Goal: Information Seeking & Learning: Learn about a topic

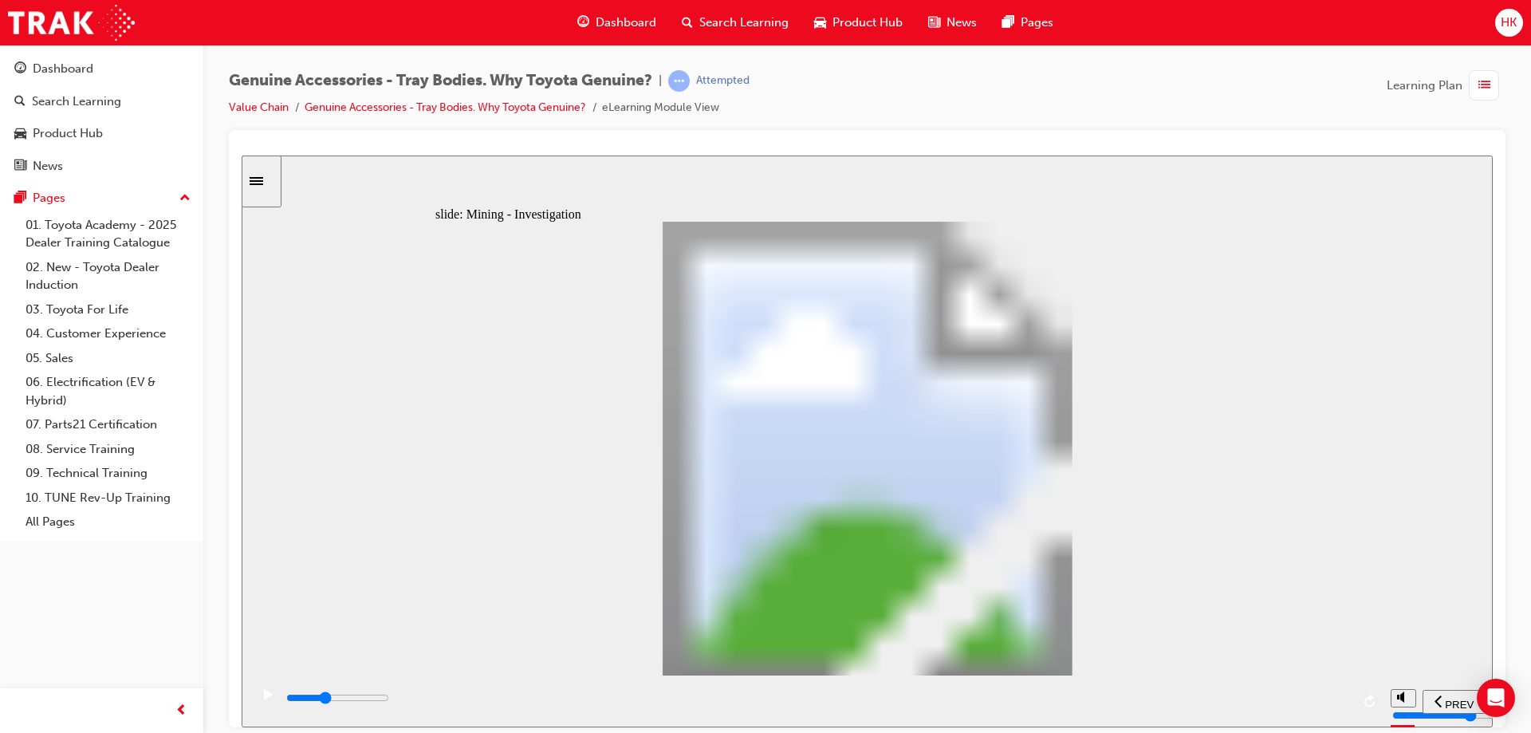
click at [264, 699] on icon "play/pause" at bounding box center [268, 693] width 9 height 10
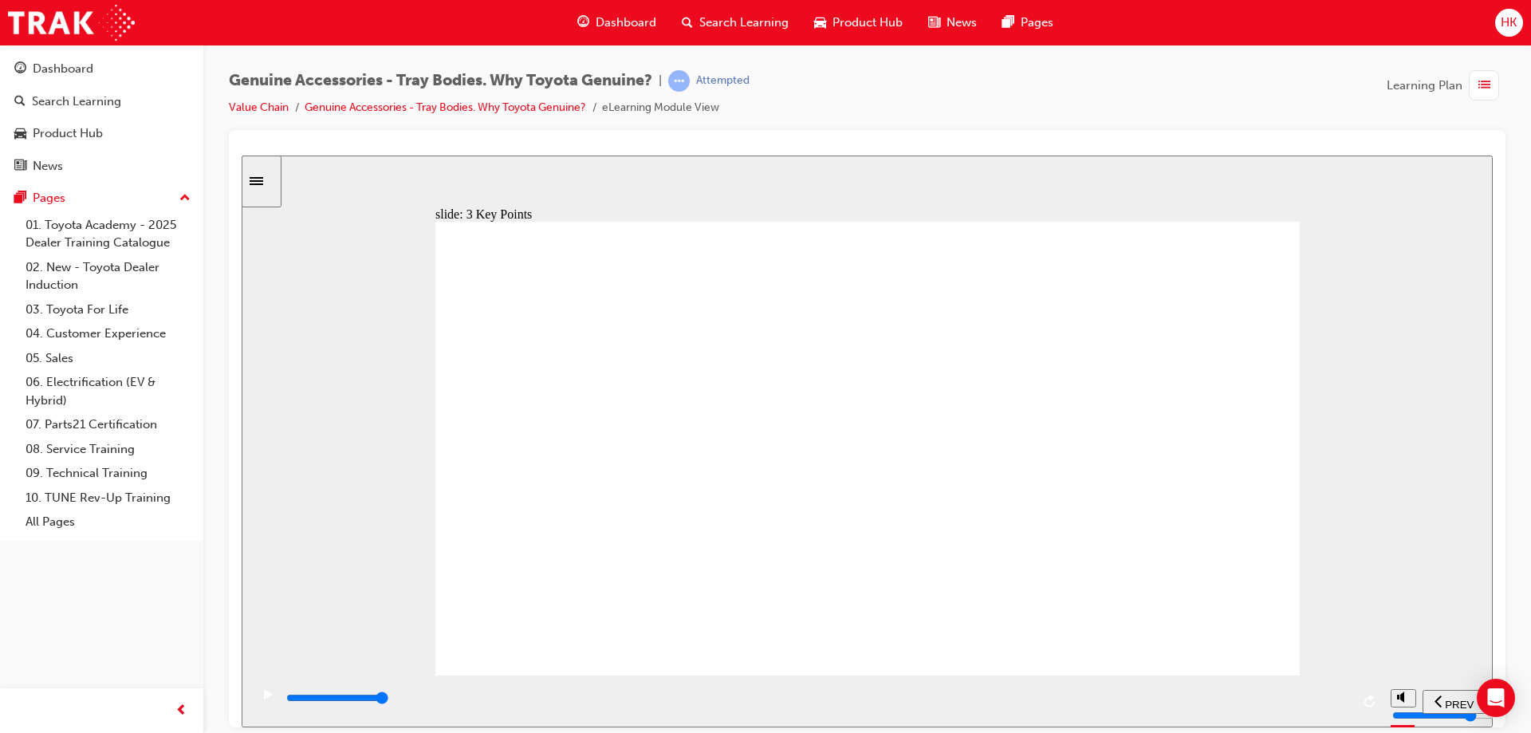
type input "8700"
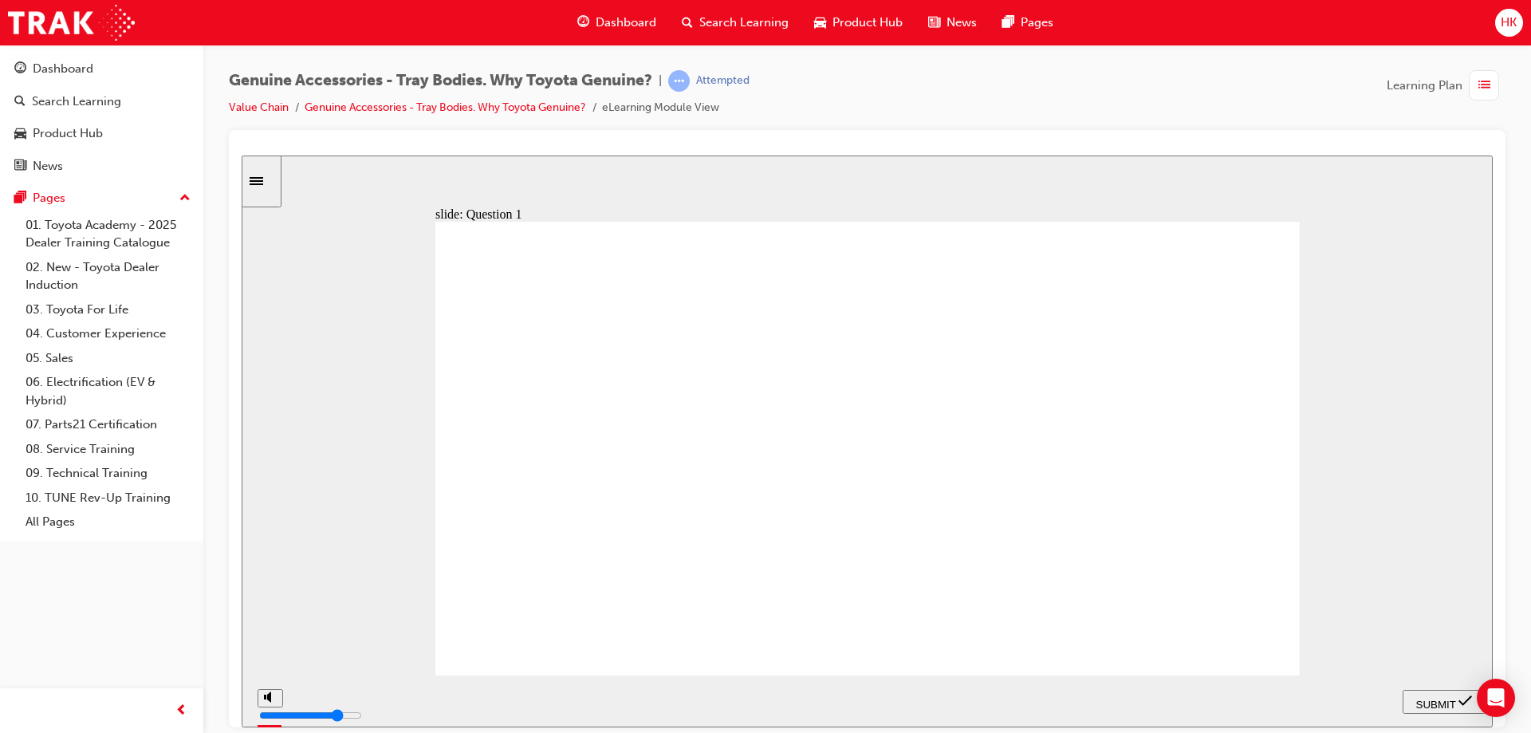
radio input "true"
click at [1443, 698] on span "SUBMIT" at bounding box center [1436, 704] width 40 height 12
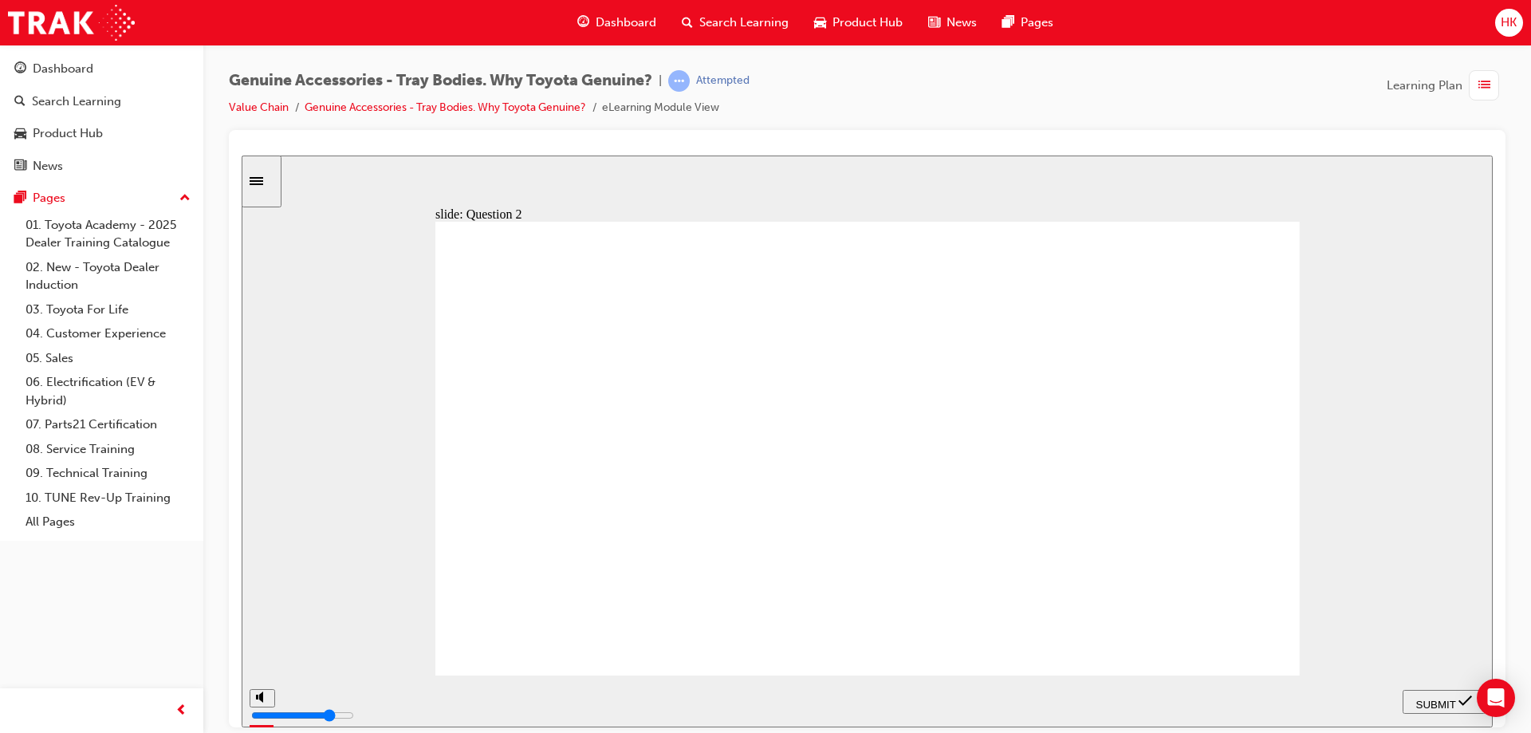
radio input "true"
radio input "false"
radio input "true"
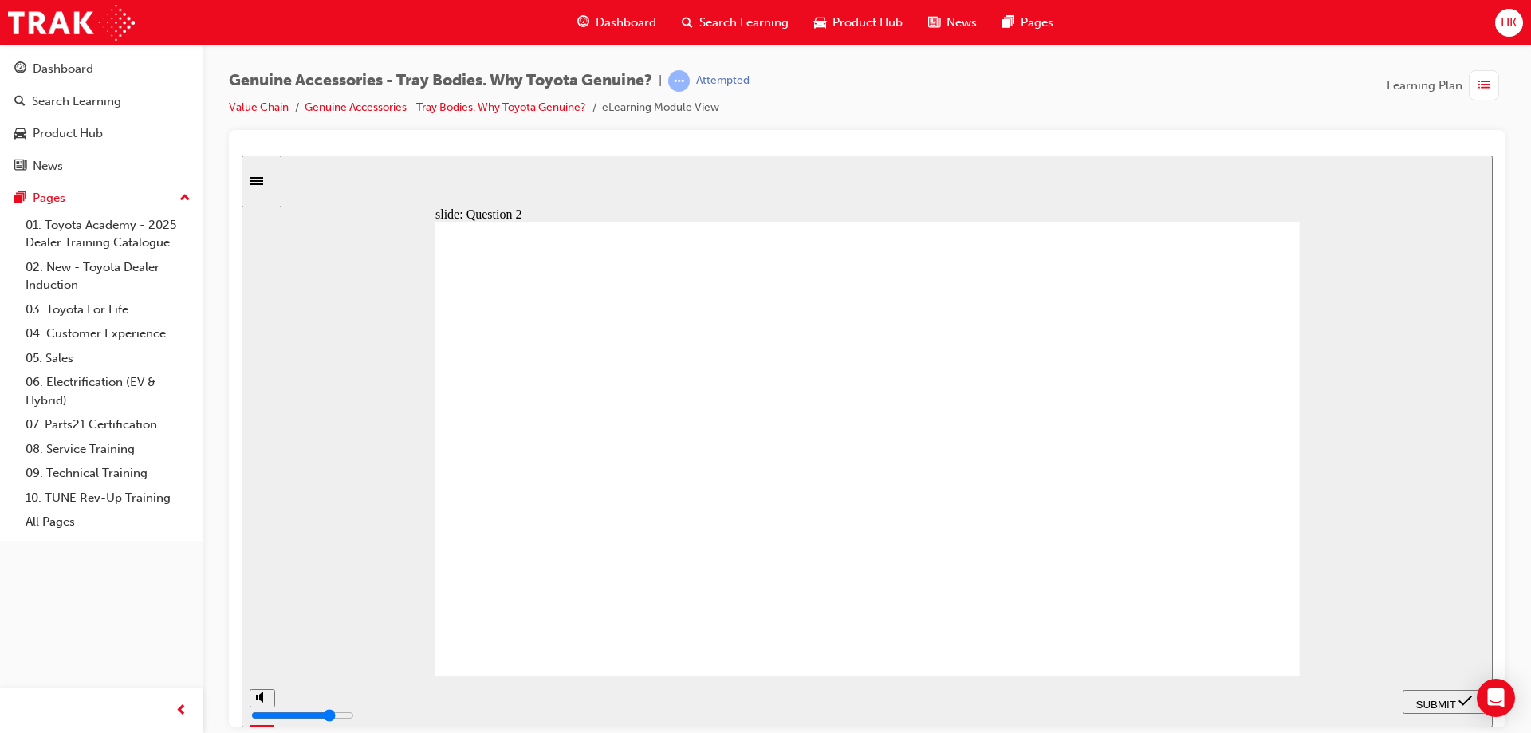
click at [1431, 698] on span "SUBMIT" at bounding box center [1436, 704] width 40 height 12
radio input "true"
click at [1444, 701] on span "SUBMIT" at bounding box center [1436, 704] width 40 height 12
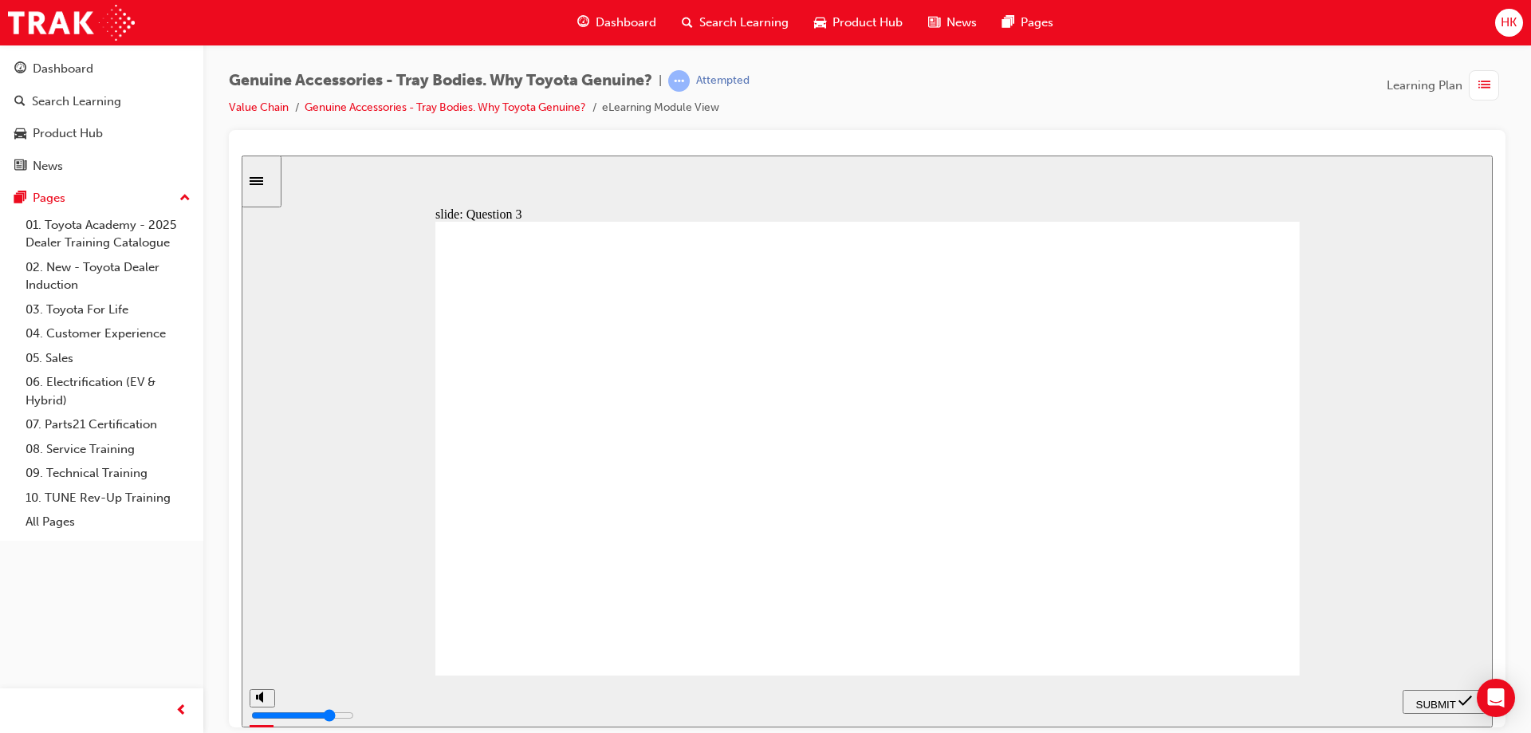
radio input "true"
click at [1426, 699] on span "SUBMIT" at bounding box center [1436, 704] width 40 height 12
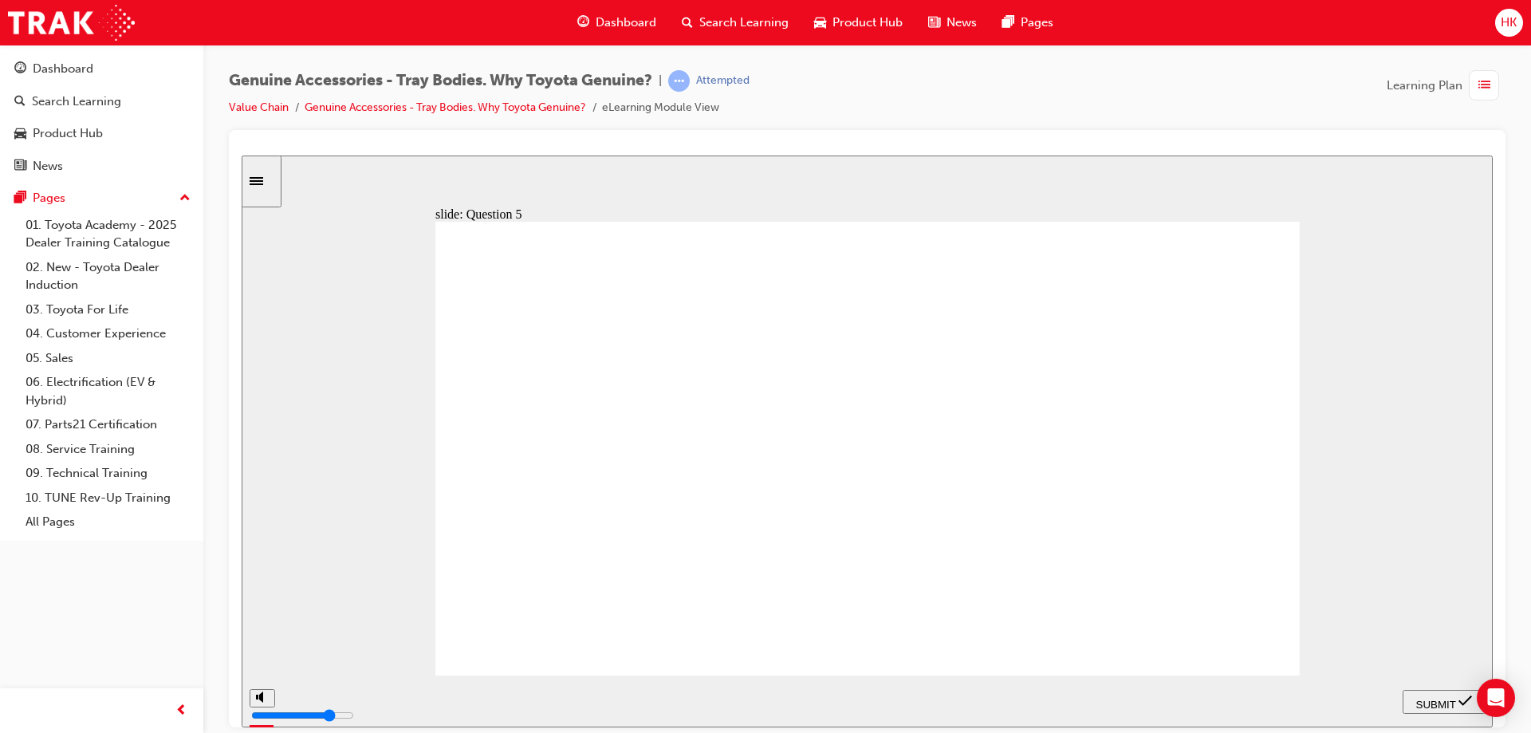
radio input "true"
click at [1422, 703] on span "SUBMIT" at bounding box center [1436, 704] width 40 height 12
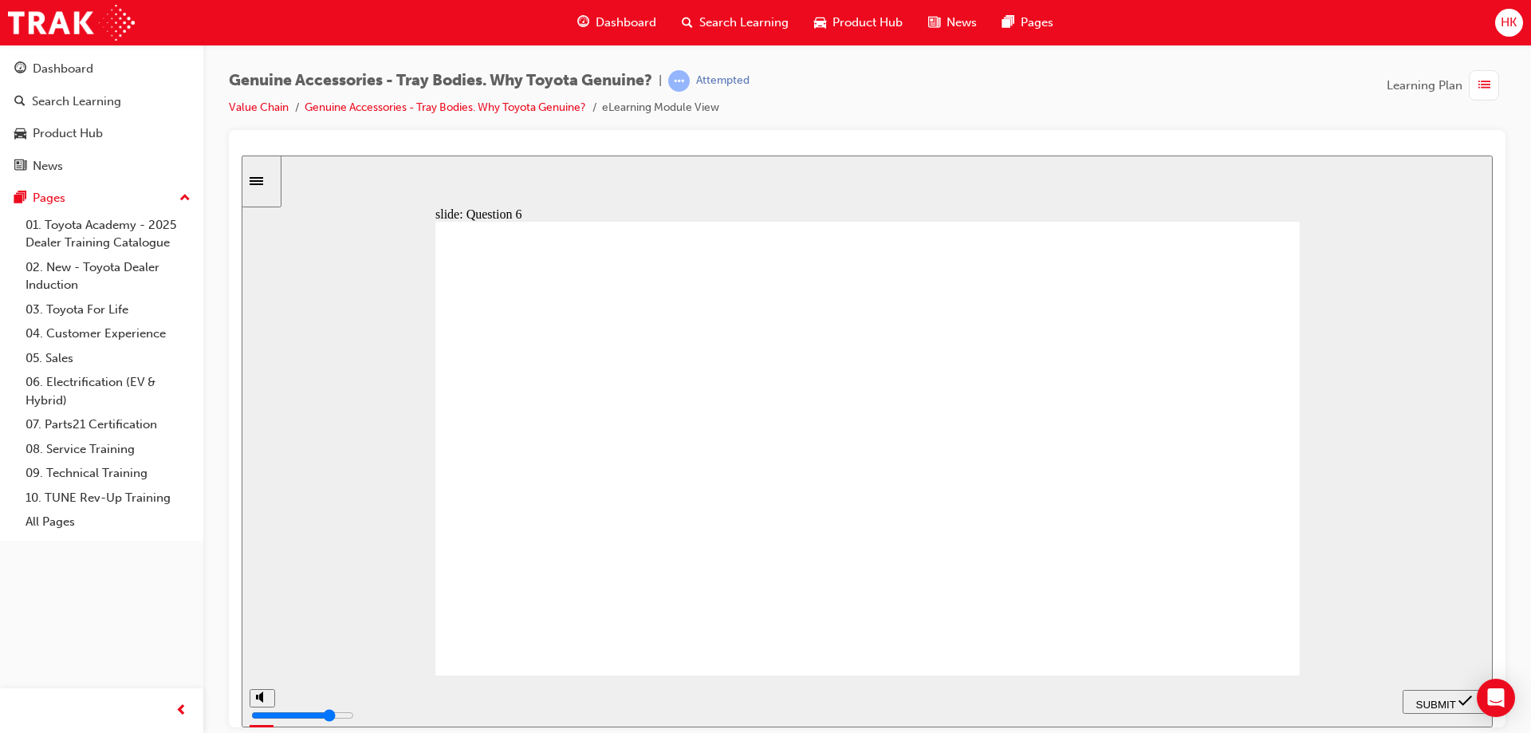
radio input "true"
click at [1430, 707] on div "SUBMIT" at bounding box center [1444, 701] width 70 height 17
radio input "true"
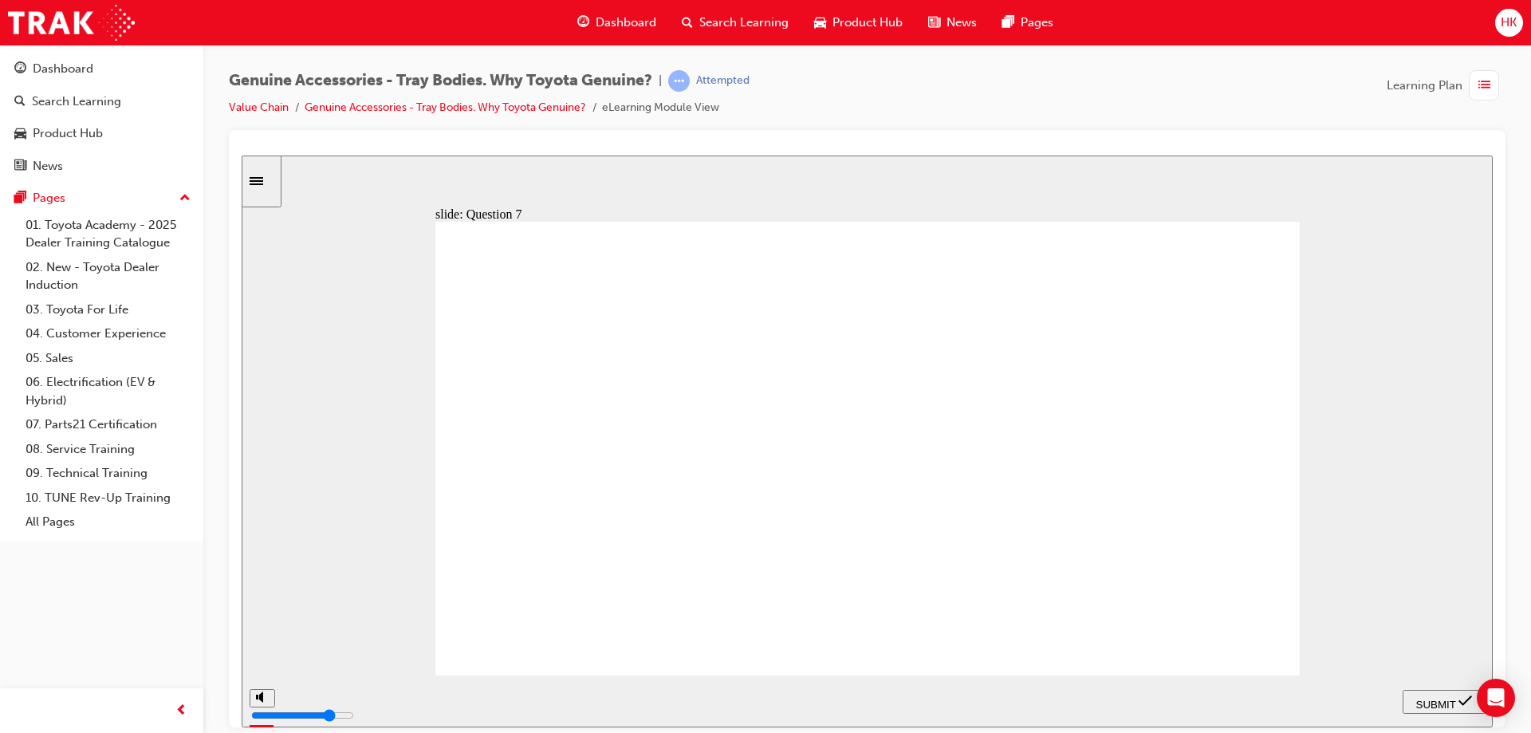
click at [1439, 703] on span "SUBMIT" at bounding box center [1436, 704] width 40 height 12
radio input "true"
click at [1430, 701] on span "SUBMIT" at bounding box center [1436, 704] width 40 height 12
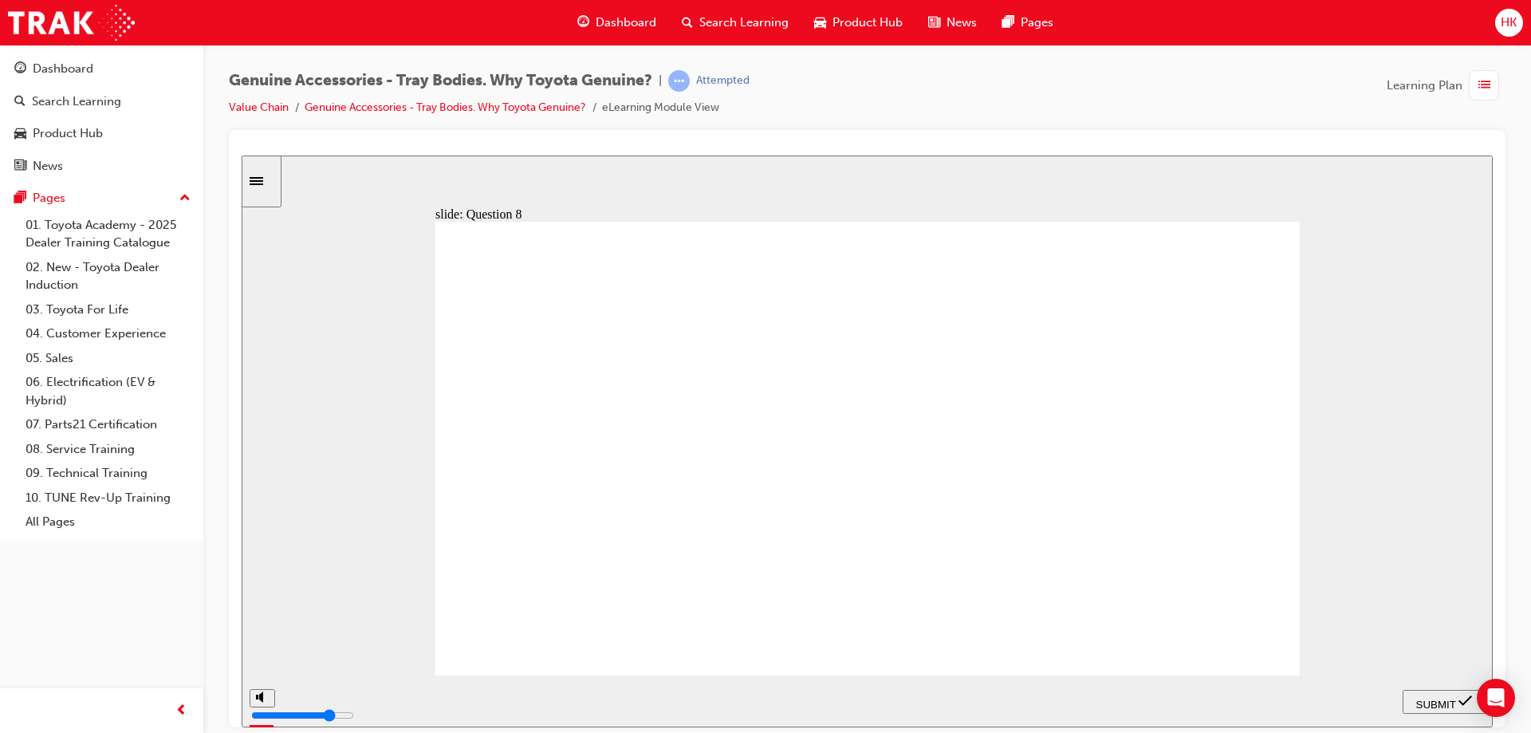
radio input "true"
click at [1429, 698] on span "SUBMIT" at bounding box center [1436, 704] width 40 height 12
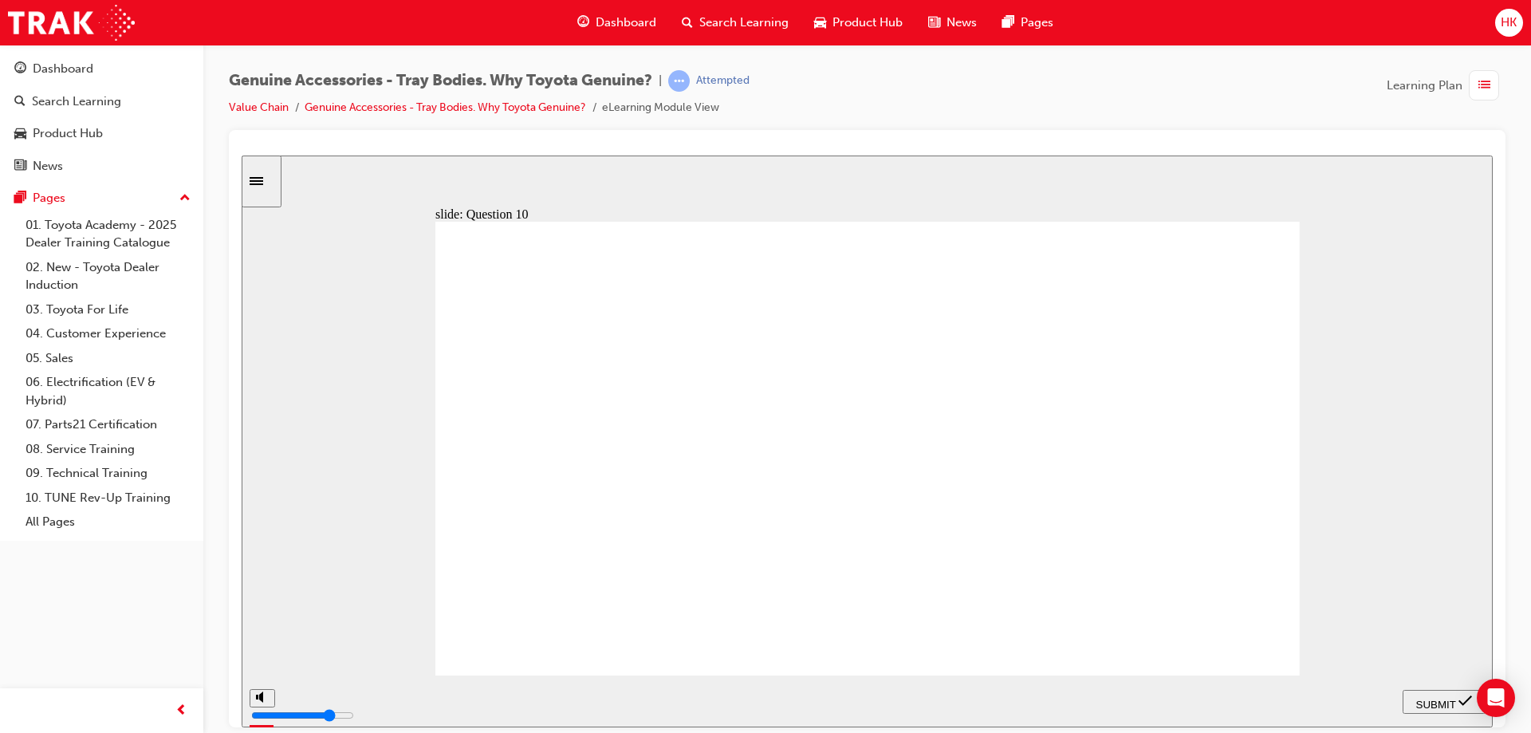
radio input "true"
click at [1446, 702] on span "SUBMIT" at bounding box center [1436, 704] width 40 height 12
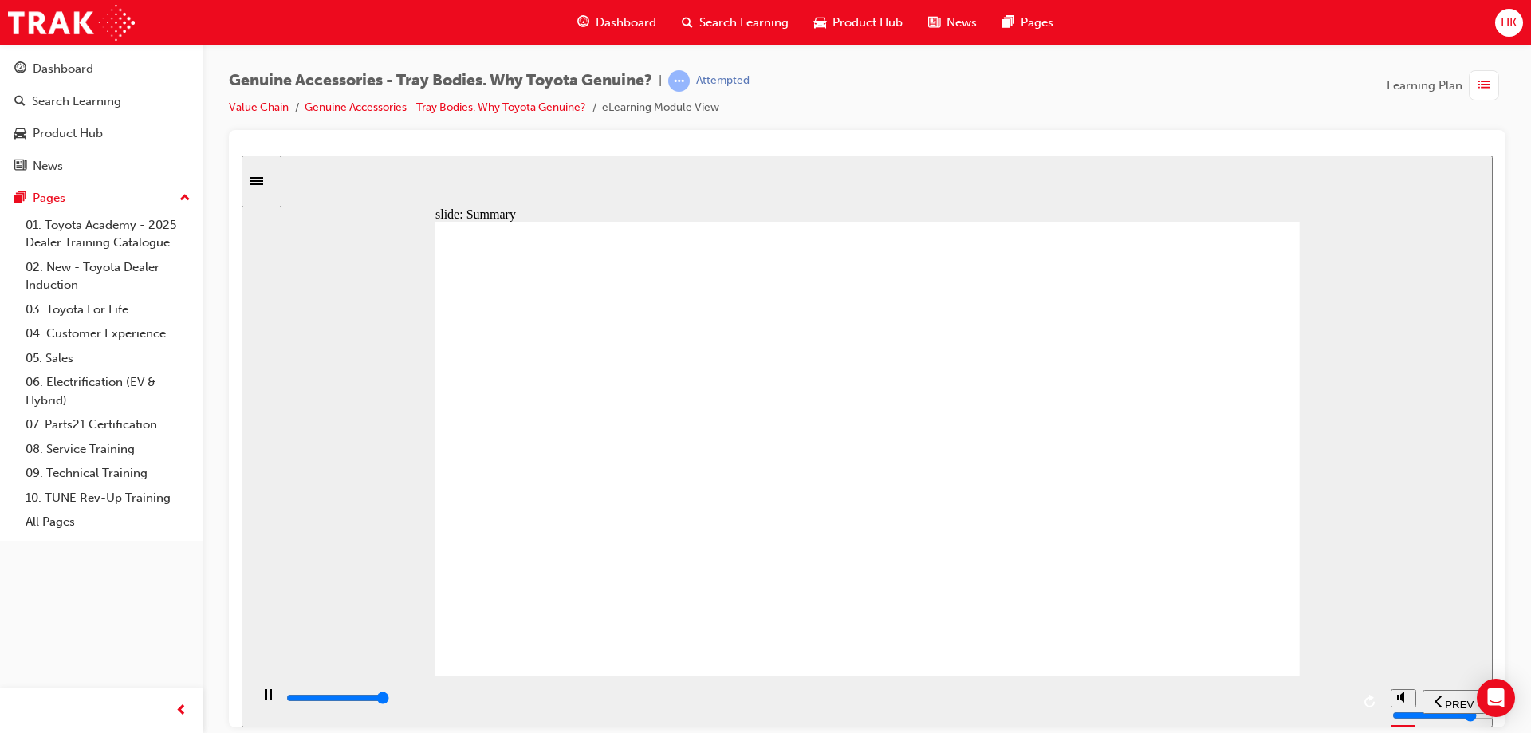
type input "21500"
click at [1514, 21] on span "HK" at bounding box center [1509, 23] width 16 height 18
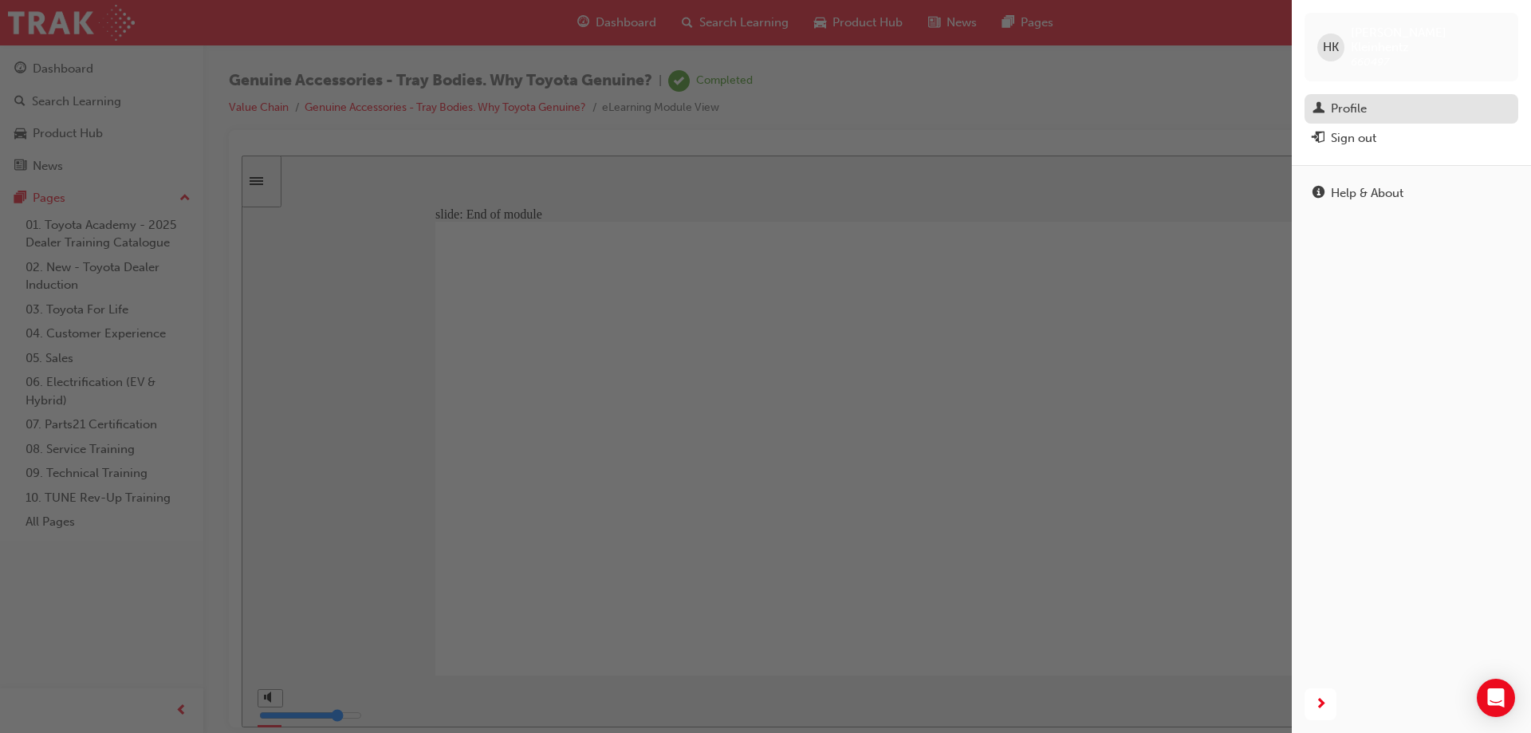
click at [1354, 100] on div "Profile" at bounding box center [1349, 109] width 36 height 18
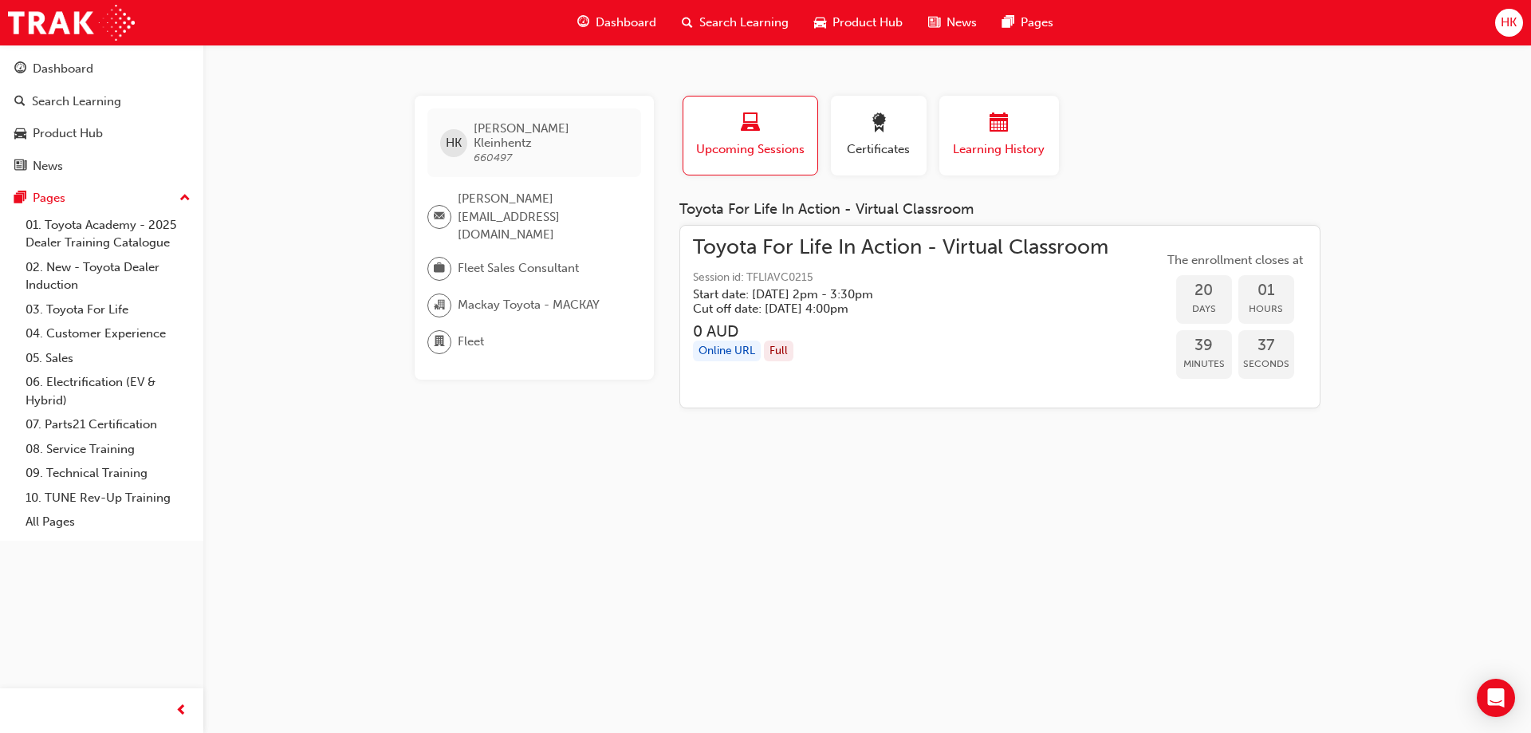
click at [1002, 132] on span "calendar-icon" at bounding box center [999, 124] width 19 height 22
